Goal: Task Accomplishment & Management: Manage account settings

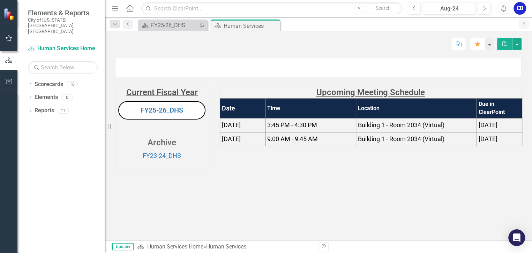
scroll to position [4, 0]
click at [175, 115] on link "FY25-26_DHS" at bounding box center [162, 110] width 43 height 8
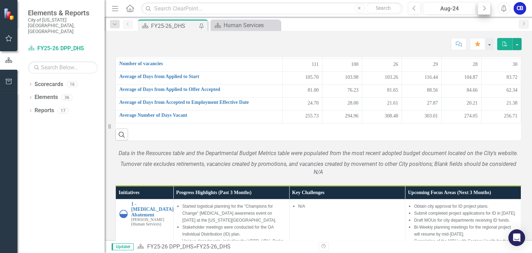
scroll to position [611, 0]
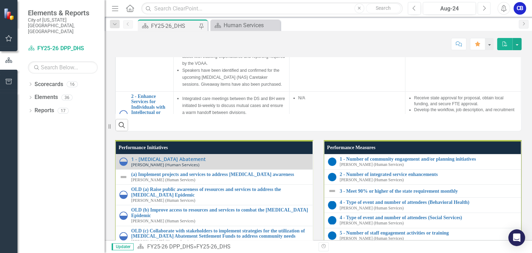
click at [484, 7] on icon "Next" at bounding box center [485, 8] width 4 height 6
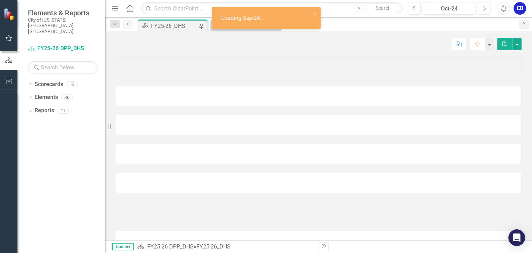
click at [484, 7] on icon "Next" at bounding box center [485, 8] width 4 height 6
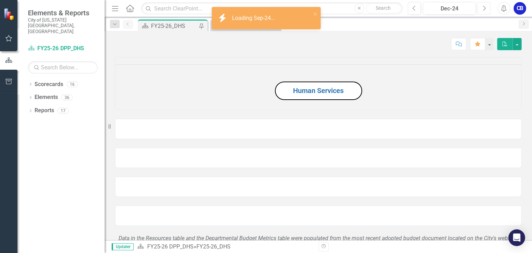
click at [484, 7] on icon "Next" at bounding box center [485, 8] width 4 height 6
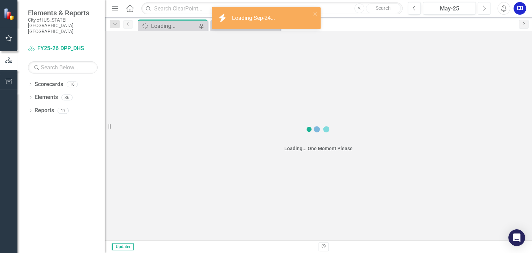
click at [484, 7] on icon "Next" at bounding box center [485, 8] width 4 height 6
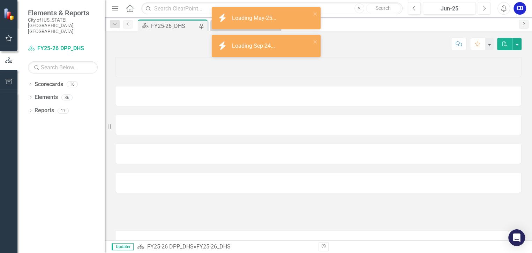
click at [484, 7] on icon "Next" at bounding box center [485, 8] width 4 height 6
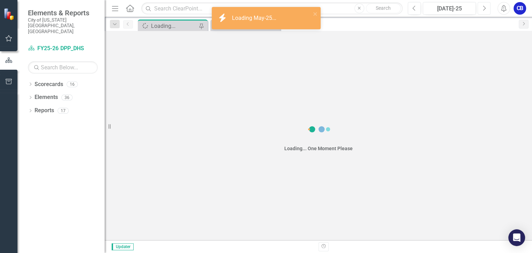
click at [484, 7] on icon "Next" at bounding box center [485, 8] width 4 height 6
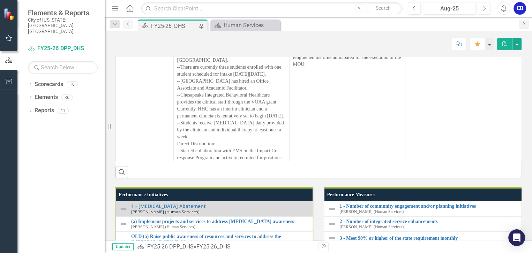
scroll to position [571, 0]
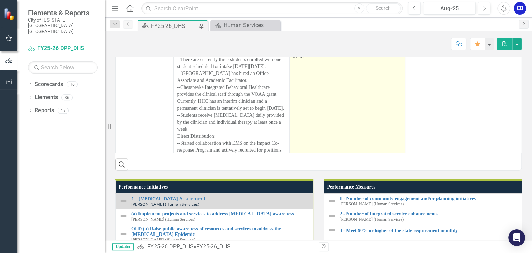
click at [316, 12] on p "Difficulty finding qualified candidates for the JDC clinician." at bounding box center [347, 3] width 109 height 17
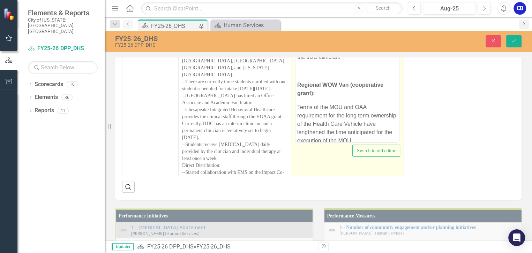
scroll to position [0, 0]
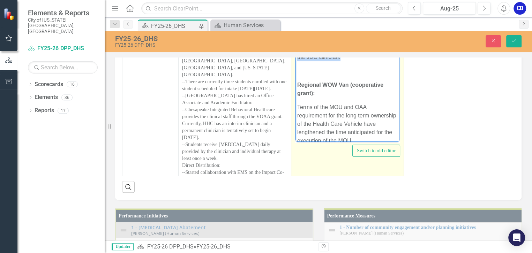
drag, startPoint x: 354, startPoint y: 57, endPoint x: 298, endPoint y: 48, distance: 56.2
click at [298, 48] on p "Difficulty finding qualified candidates for the JDC clinician." at bounding box center [347, 53] width 101 height 17
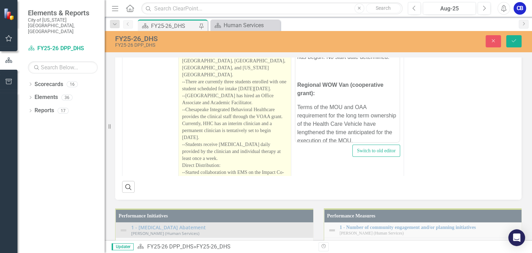
click at [257, 163] on p "Regional Collaborative Grant for Recovery High School: --The MOU for this proje…" at bounding box center [234, 107] width 105 height 211
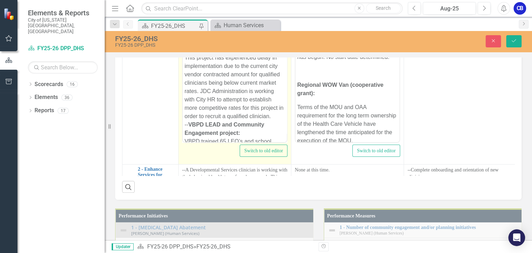
scroll to position [539, 0]
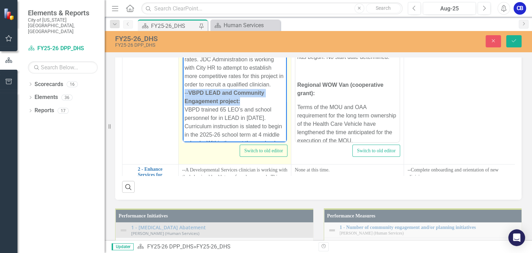
drag, startPoint x: 253, startPoint y: 101, endPoint x: 183, endPoint y: 95, distance: 70.1
click at [192, 17] on icon "Bold" at bounding box center [193, 12] width 8 height 8
click at [237, 74] on p "-- CYBH Peer and Prevention Van Project : The Youth [MEDICAL_DATA] Specialist w…" at bounding box center [235, 143] width 101 height 545
drag, startPoint x: 249, startPoint y: 60, endPoint x: 274, endPoint y: 60, distance: 24.4
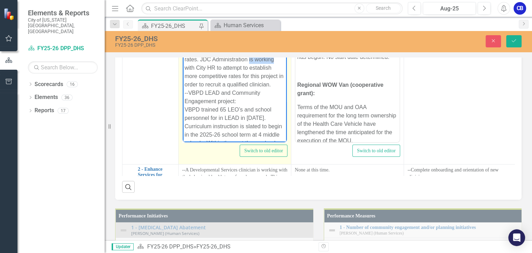
click at [274, 60] on p "-- CYBH Peer and Prevention Van Project : The Youth [MEDICAL_DATA] Specialist w…" at bounding box center [235, 143] width 101 height 545
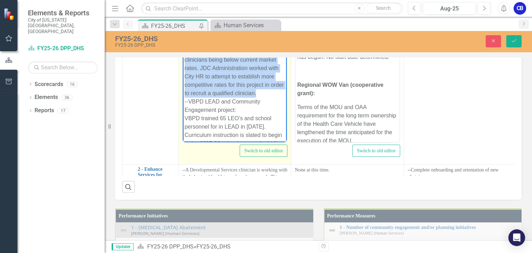
scroll to position [530, 0]
drag, startPoint x: 275, startPoint y: 86, endPoint x: 183, endPoint y: 27, distance: 109.9
copy p "--JDC SUD Provider Project: This project has experienced delay in implementatio…"
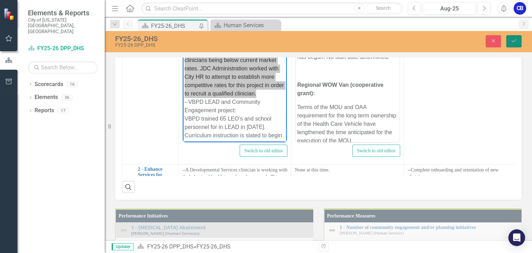
click at [517, 41] on icon "Save" at bounding box center [514, 40] width 6 height 5
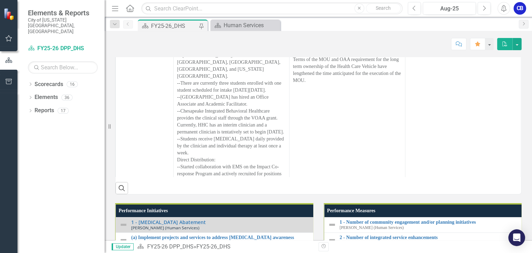
scroll to position [603, 0]
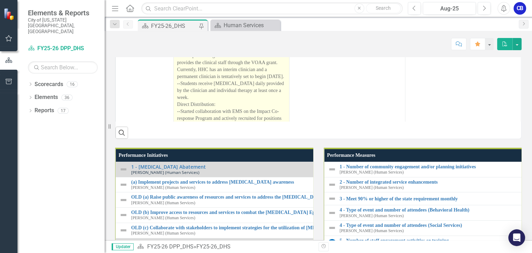
click at [240, 148] on p "Regional Collaborative Grant for Recovery High School: --The MOU for this proje…" at bounding box center [231, 50] width 109 height 204
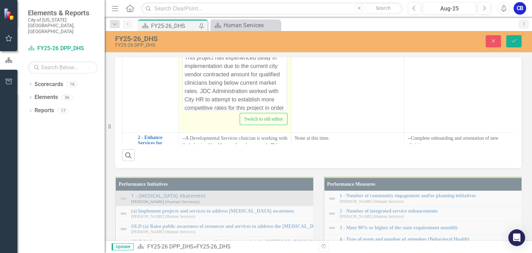
scroll to position [508, 0]
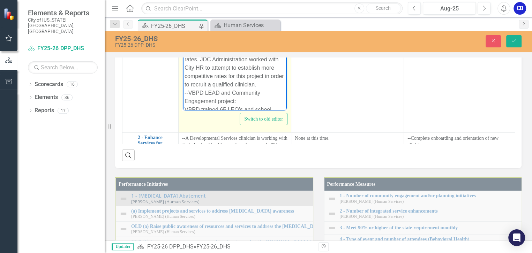
click at [222, 27] on p "-- CYBH Peer and Prevention Van Project : The Youth [MEDICAL_DATA] Specialist w…" at bounding box center [235, 144] width 101 height 545
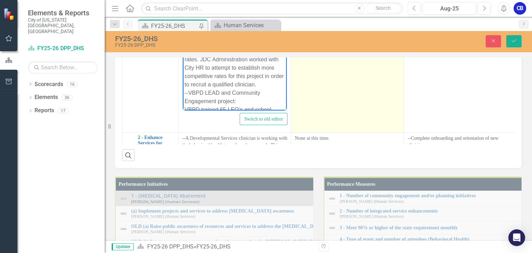
click at [328, 51] on p "Terms of the MOU and OAA requirement for the long term ownership of the Health …" at bounding box center [347, 36] width 105 height 29
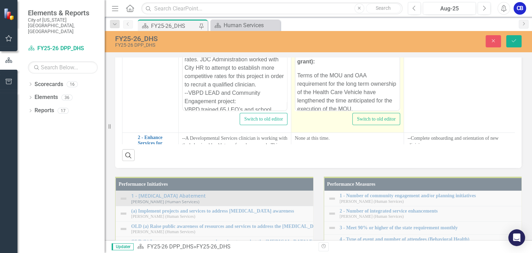
scroll to position [0, 0]
drag, startPoint x: 390, startPoint y: 29, endPoint x: 308, endPoint y: 22, distance: 82.6
click at [297, 18] on p "Candidate selected and on-boarding has begun. No start date determined." at bounding box center [347, 21] width 101 height 17
copy p "Candidate selected and on-boarding has begun. No start date determined."
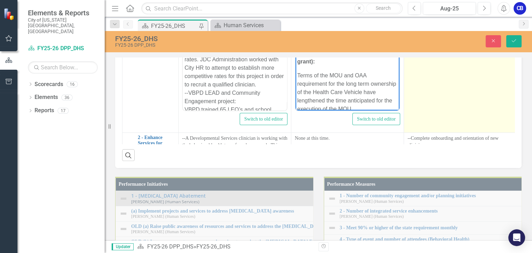
click at [499, 133] on td "--Final execution of the MOU between City of VB and [GEOGRAPHIC_DATA]. --Down p…" at bounding box center [460, 50] width 113 height 165
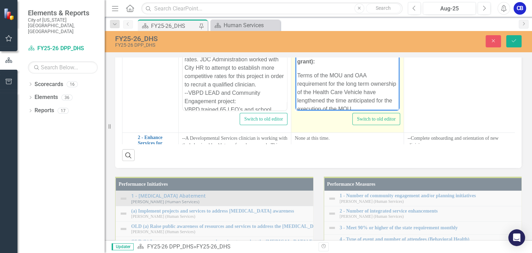
click at [372, 34] on body "Individual Distribution - JDC SUD Provider Project: Candidate selected and on-b…" at bounding box center [348, 55] width 104 height 132
click at [392, 28] on p "Candidate selected and on-boarding has begun. No start date determined." at bounding box center [347, 21] width 101 height 17
drag, startPoint x: 392, startPoint y: 28, endPoint x: 299, endPoint y: 15, distance: 94.1
click at [299, 15] on p "Candidate selected and on-boarding has begun. No start date determined." at bounding box center [347, 21] width 101 height 17
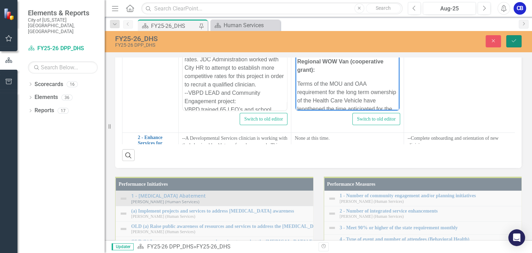
click at [515, 44] on button "Save" at bounding box center [514, 41] width 15 height 12
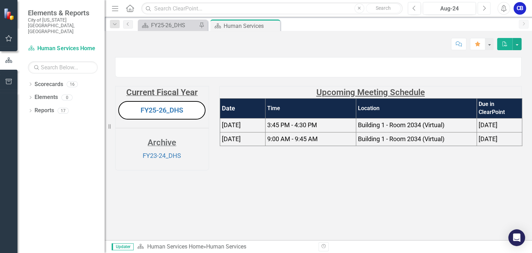
click at [486, 10] on icon "Next" at bounding box center [485, 8] width 4 height 6
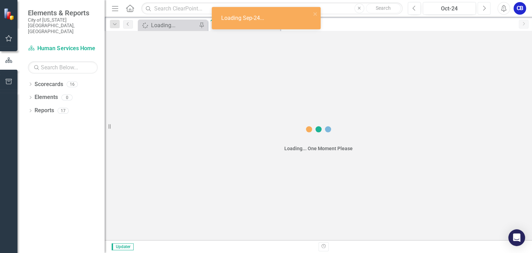
click at [486, 10] on icon "Next" at bounding box center [485, 8] width 4 height 6
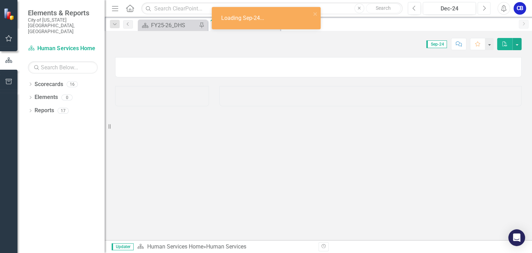
click at [486, 10] on icon "Next" at bounding box center [485, 8] width 4 height 6
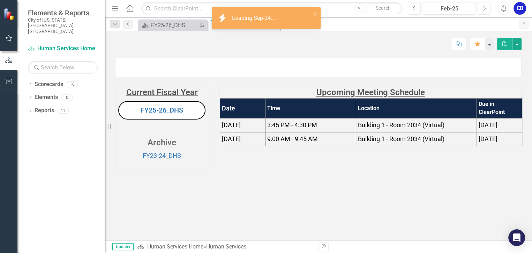
click at [486, 10] on icon "Next" at bounding box center [485, 8] width 4 height 6
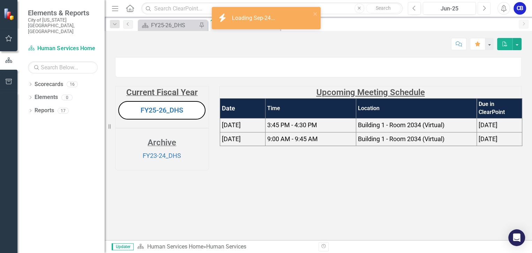
click at [486, 10] on icon "Next" at bounding box center [485, 8] width 4 height 6
click at [163, 115] on link "FY25-26_DHS" at bounding box center [162, 110] width 43 height 8
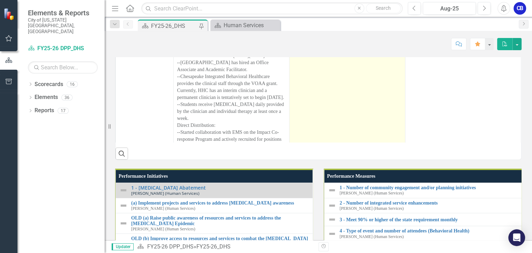
scroll to position [575, 0]
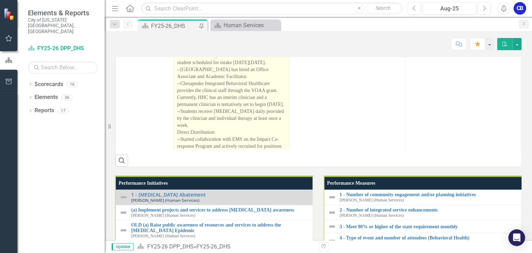
click at [259, 138] on p "Regional Collaborative Grant for Recovery High School: --The MOU for this proje…" at bounding box center [231, 78] width 109 height 204
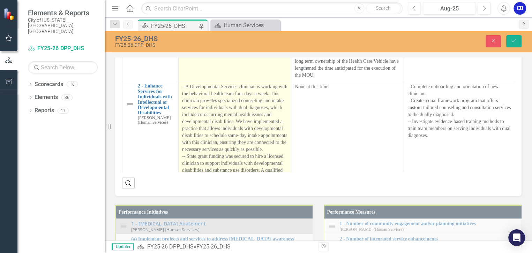
type textarea "<p><strong>Regional Collaborative Grant for Recovery High School: &nbsp;</stron…"
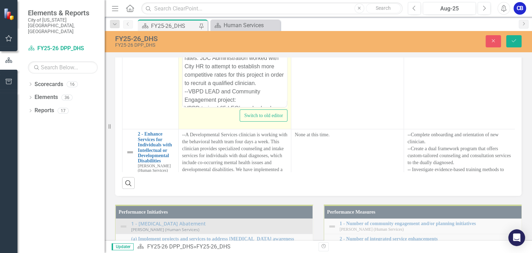
scroll to position [511, 0]
click at [228, 55] on p "-- CYBH Peer and Prevention Van Project : The Youth Peer Support Specialist was…" at bounding box center [235, 137] width 101 height 545
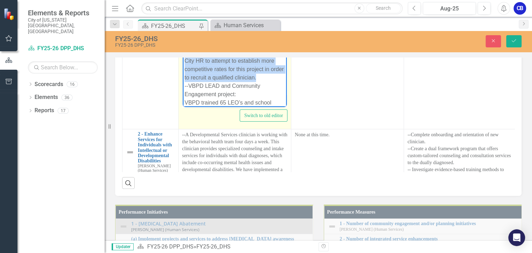
drag, startPoint x: 186, startPoint y: 20, endPoint x: 271, endPoint y: 76, distance: 101.7
click at [271, 76] on p "-- CYBH Peer and Prevention Van Project : The Youth Peer Support Specialist was…" at bounding box center [235, 137] width 101 height 545
paste body "Rich Text Area. Press ALT-0 for help."
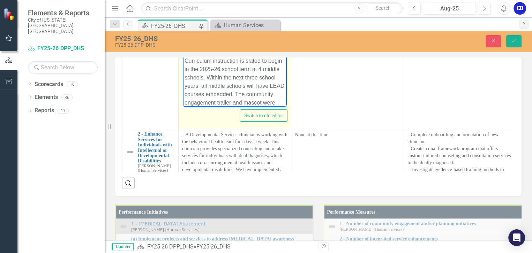
click at [221, 21] on p "-- CYBH Peer and Prevention Van Project : The Youth Peer Support Specialist was…" at bounding box center [235, 108] width 101 height 486
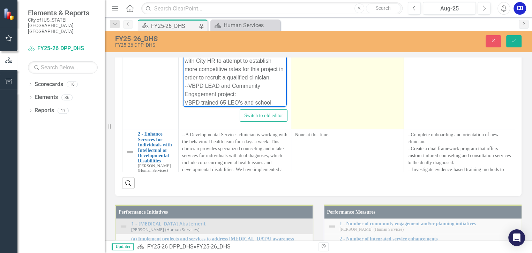
click at [347, 130] on td "Individual Distribution - JDC SUD Provider Project: Overcome! Candidate selecte…" at bounding box center [348, 46] width 113 height 165
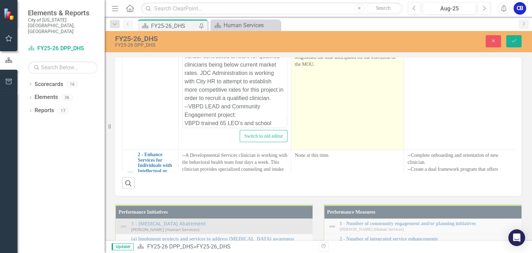
scroll to position [0, 0]
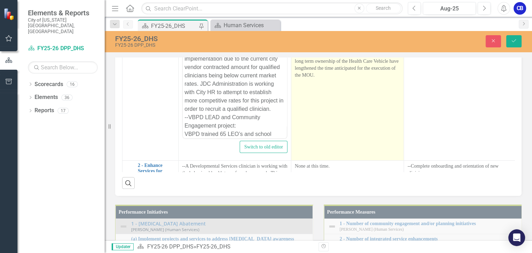
click at [351, 13] on p "Individual Distribution - JDC SUD Provider Project:" at bounding box center [347, 5] width 105 height 15
click at [366, 30] on p "Overcome! Candidate selected and on-boarding has begun. No start date determine…" at bounding box center [347, 21] width 105 height 17
click at [363, 30] on p "Overcome! Candidate selected and on-boarding has begun. No start date determine…" at bounding box center [347, 21] width 105 height 17
click at [354, 30] on p "Overcome! Candidate selected and on-boarding has begun. No start date determine…" at bounding box center [347, 21] width 105 height 17
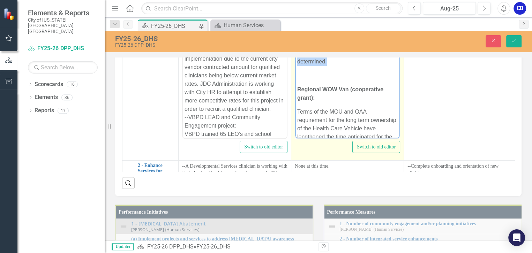
drag, startPoint x: 330, startPoint y: 62, endPoint x: 298, endPoint y: 44, distance: 36.5
click at [298, 44] on p "Overcome! Candidate selected and on-boarding has begun. No start date determine…" at bounding box center [347, 53] width 101 height 25
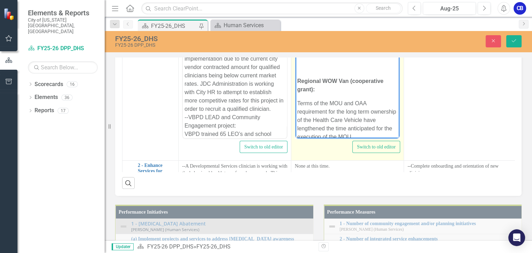
click at [311, 73] on body "Individual Distribution - JDC SUD Provider Project: Difficulty finding qualifie…" at bounding box center [348, 83] width 104 height 132
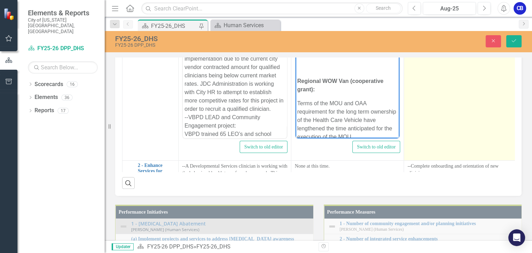
click at [424, 143] on td "--Final execution of the MOU between City of VB and [GEOGRAPHIC_DATA]. --Down p…" at bounding box center [460, 78] width 113 height 165
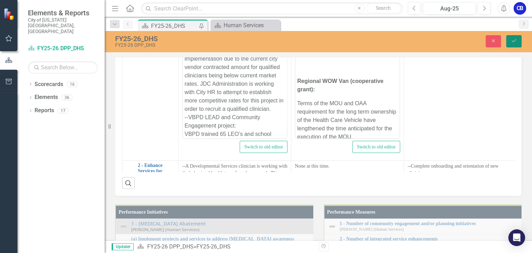
click at [511, 41] on icon "Save" at bounding box center [514, 40] width 6 height 5
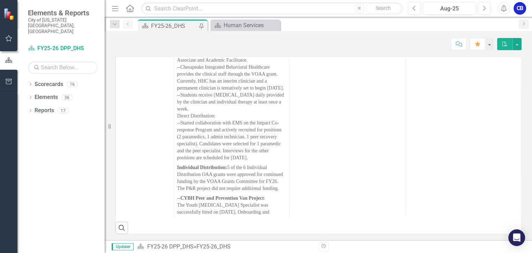
scroll to position [95, 0]
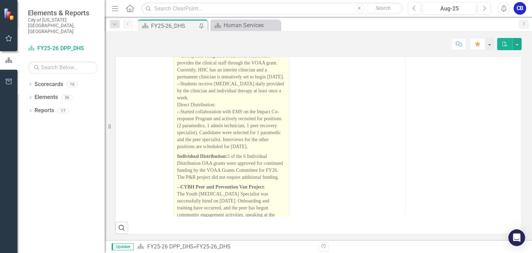
click at [213, 152] on p "Regional Collaborative Grant for Recovery High School: --The MOU for this proje…" at bounding box center [231, 50] width 109 height 204
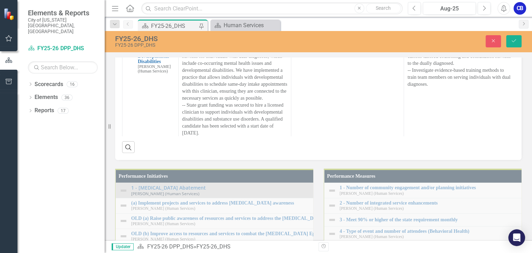
scroll to position [444, 0]
click at [247, 0] on p "-- CYBH Peer and Prevention Van Project : The Youth Peer Support Specialist was…" at bounding box center [235, 104] width 101 height 545
drag, startPoint x: 186, startPoint y: -14, endPoint x: 279, endPoint y: 2, distance: 94.2
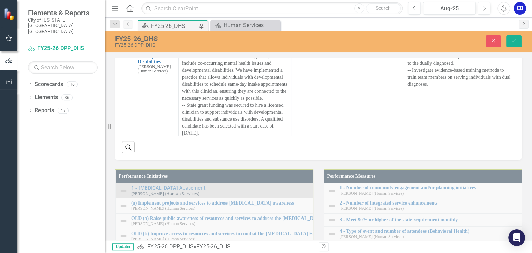
click at [279, 2] on p "-- CYBH Peer and Prevention Van Project : The Youth Peer Support Specialist was…" at bounding box center [235, 59] width 101 height 545
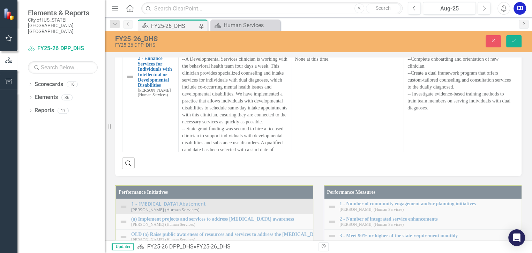
scroll to position [425, 0]
click at [193, 25] on p "-- CYBH Peer and Prevention Van Project : The Youth Peer Support Specialist was…" at bounding box center [235, 118] width 101 height 486
drag, startPoint x: 193, startPoint y: 25, endPoint x: 248, endPoint y: 10, distance: 56.9
click at [248, 10] on p "-- CYBH Peer and Prevention Van Project : The Youth Peer Support Specialist was…" at bounding box center [235, 118] width 101 height 486
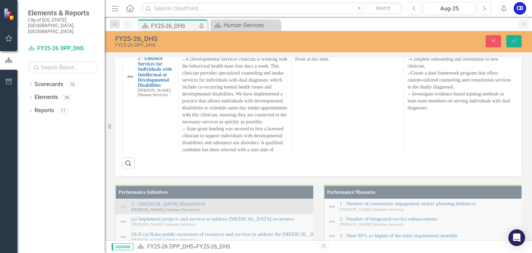
click at [193, 0] on p "-- CYBH Peer and Prevention Van Project : The Youth Peer Support Specialist was…" at bounding box center [235, 86] width 101 height 486
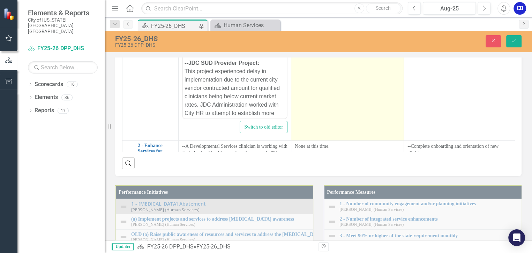
scroll to position [0, 0]
click at [304, 10] on p "Difficulty finding qualified candidates for the JDC clinician." at bounding box center [347, 1] width 105 height 17
click at [303, 10] on p "Difficulty finding qualified candidates for the JDC clinician." at bounding box center [347, 1] width 105 height 17
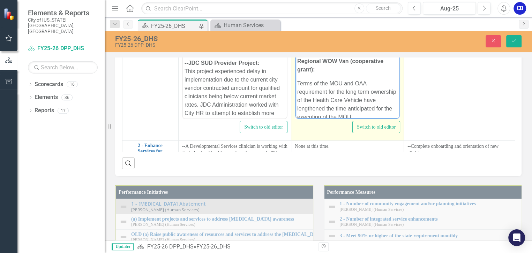
drag, startPoint x: 355, startPoint y: 31, endPoint x: 293, endPoint y: -2, distance: 70.1
click at [296, 0] on html "Individual Distribution - JDC SUD Provider Project: Difficulty finding qualifie…" at bounding box center [348, 63] width 104 height 132
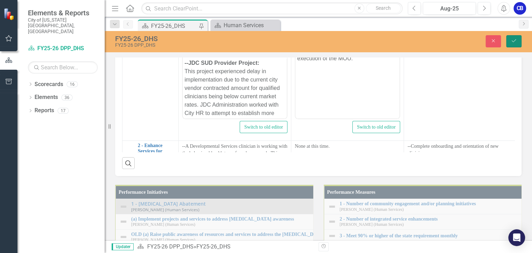
click at [514, 38] on button "Save" at bounding box center [514, 41] width 15 height 12
